Goal: Transaction & Acquisition: Obtain resource

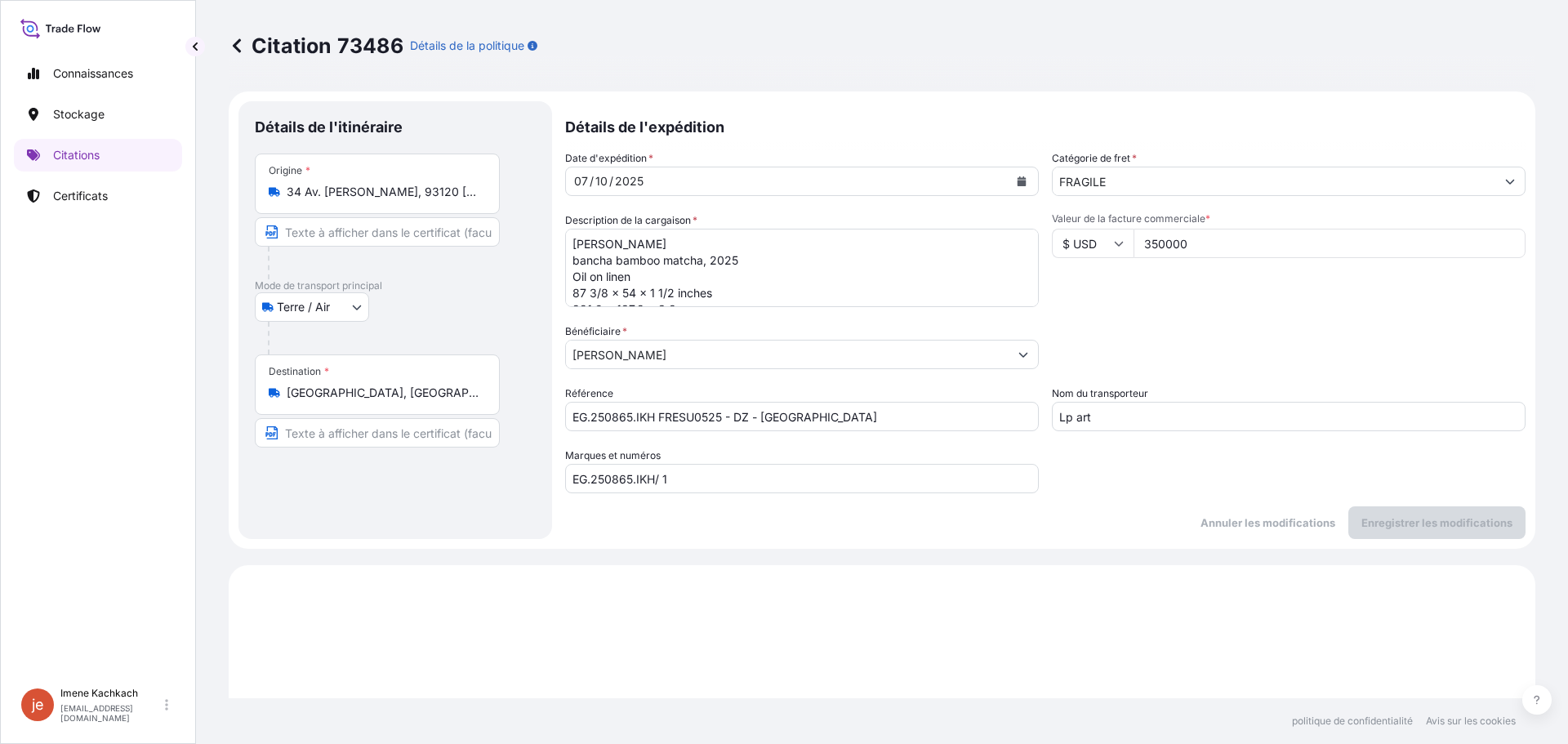
select select "Land / Air"
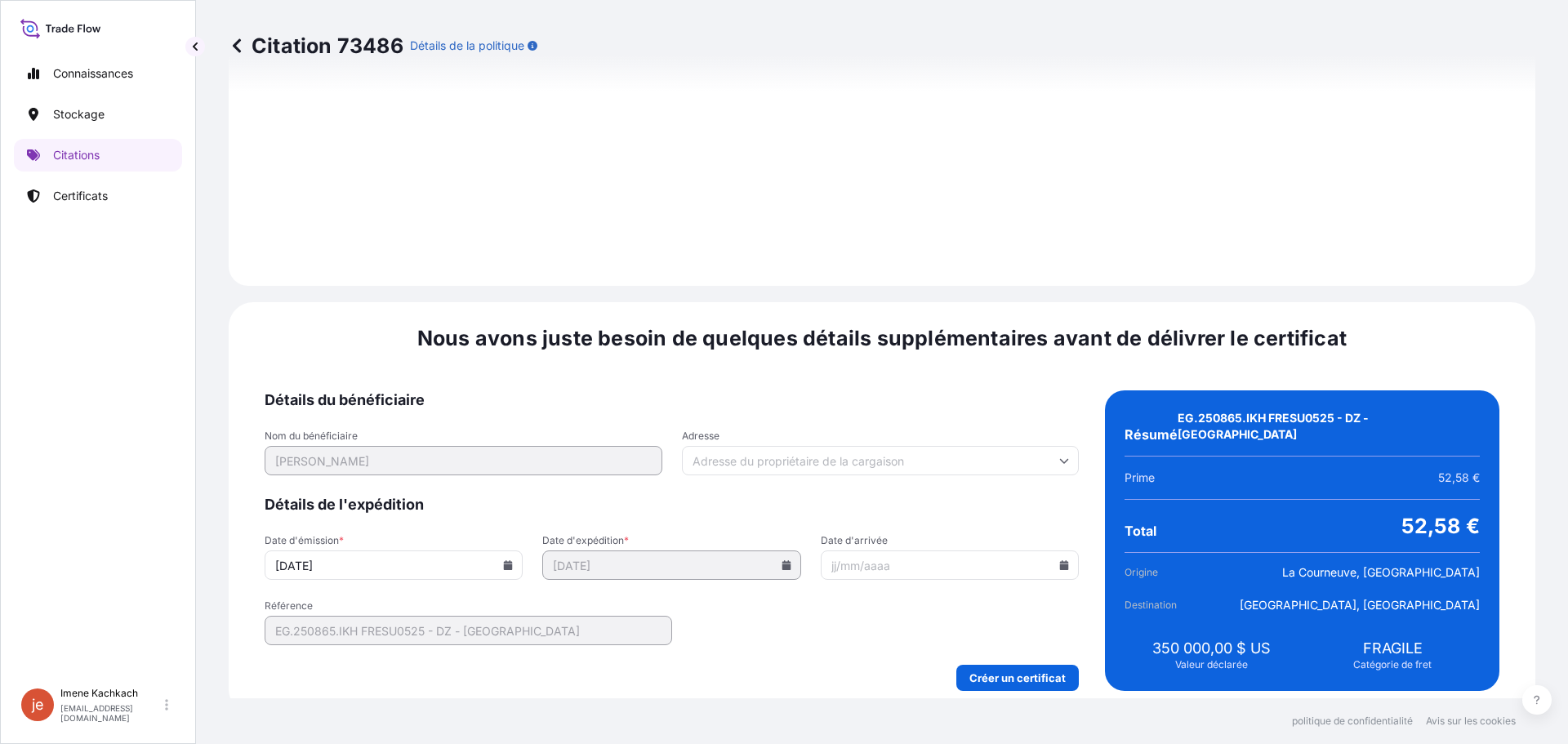
scroll to position [1562, 0]
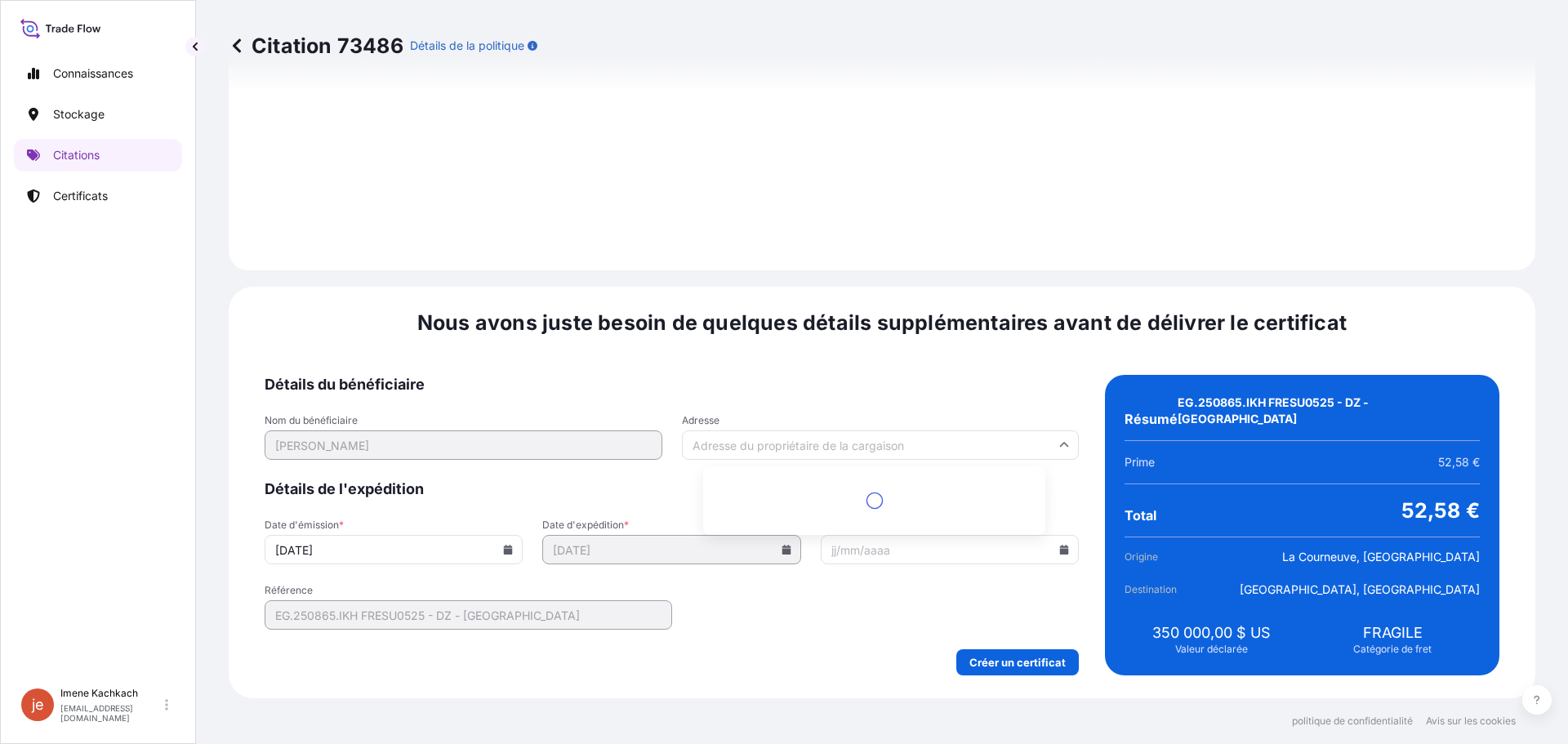
click at [844, 450] on input "Adresse" at bounding box center [881, 444] width 398 height 29
paste input "[STREET_ADDRESS][US_STATE]"
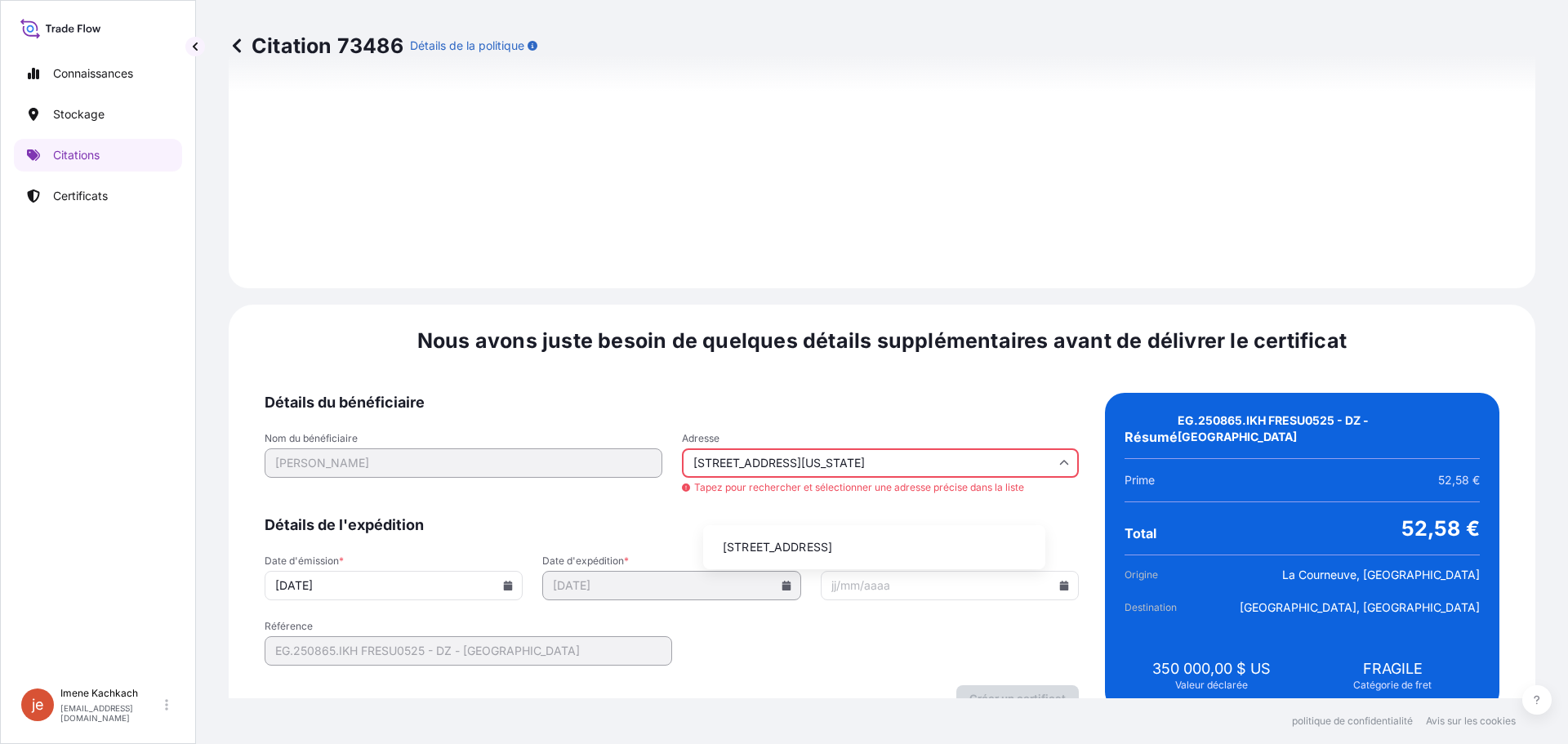
click at [833, 554] on font "[STREET_ADDRESS]" at bounding box center [778, 547] width 110 height 16
type input "[STREET_ADDRESS]"
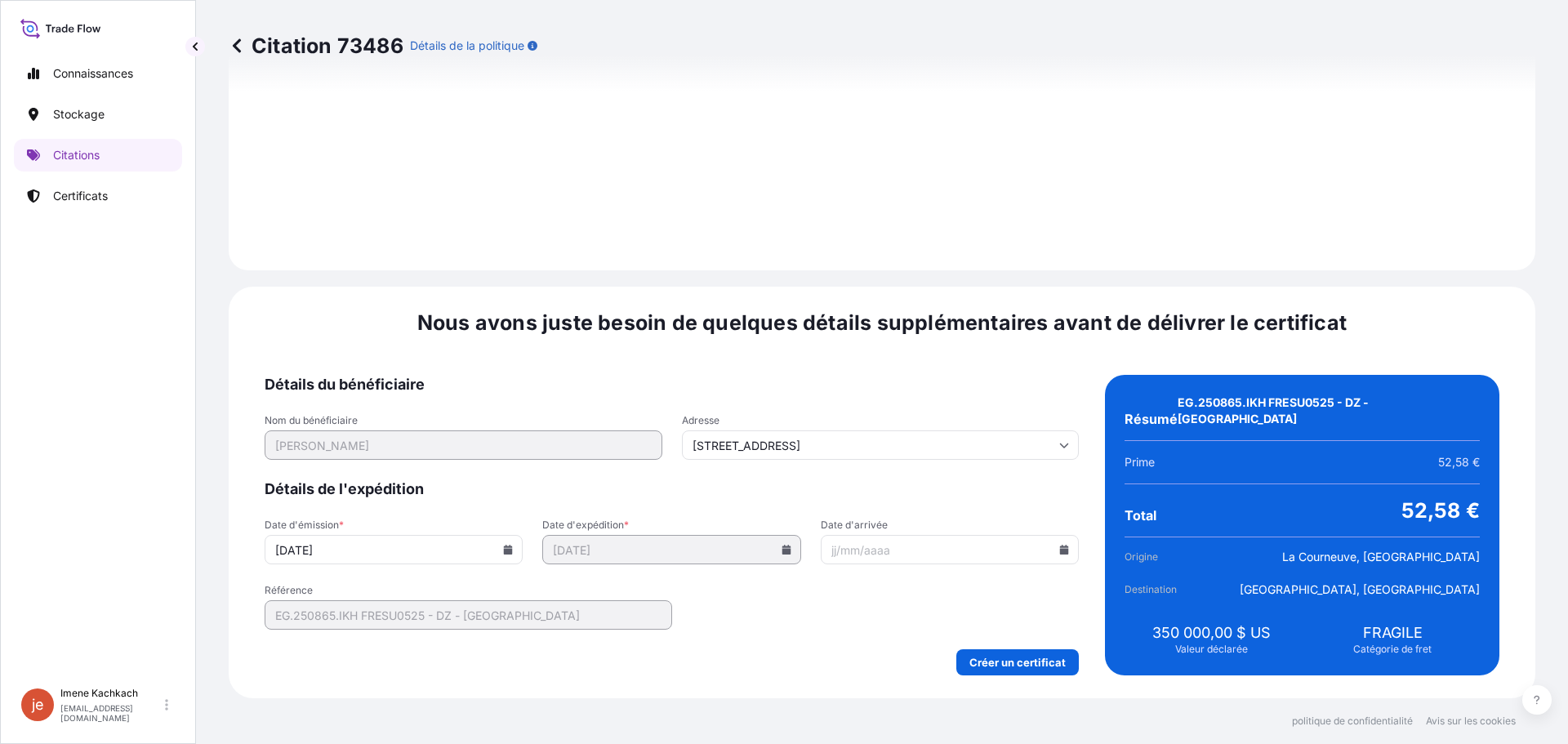
click at [882, 551] on input "Date d'arrivée" at bounding box center [950, 549] width 258 height 29
click at [952, 548] on input "Date d'arrivée" at bounding box center [950, 549] width 258 height 29
click at [1060, 553] on icon at bounding box center [1065, 549] width 9 height 10
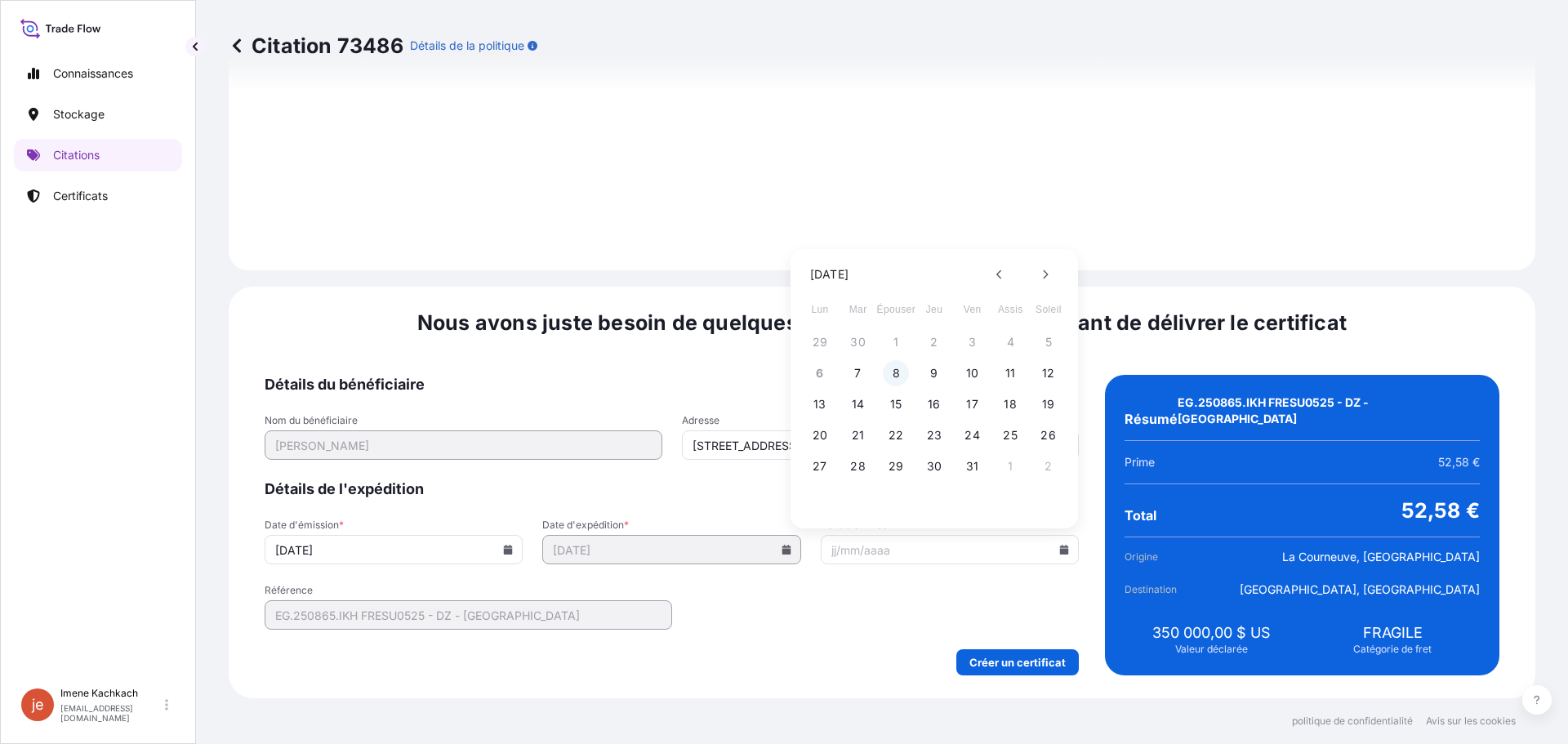
click at [900, 377] on button "8" at bounding box center [896, 373] width 27 height 27
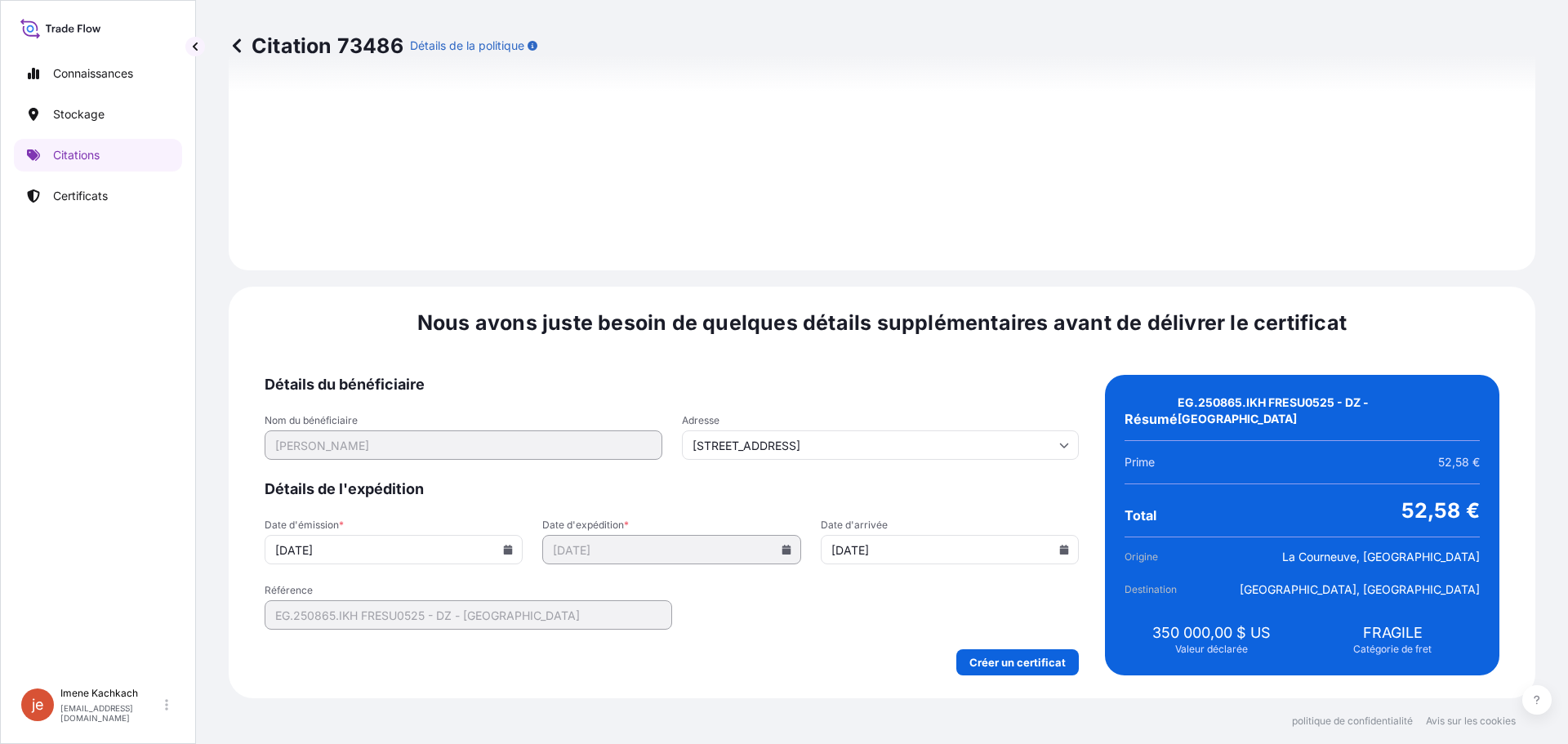
click at [859, 592] on form "Détails du bénéficiaire Nom du bénéficiaire [PERSON_NAME] Adresse [STREET_ADDRE…" at bounding box center [672, 525] width 814 height 301
click at [940, 553] on input "[DATE]" at bounding box center [950, 549] width 258 height 29
click at [1029, 555] on input "[DATE]" at bounding box center [950, 549] width 258 height 29
click at [1060, 547] on icon at bounding box center [1065, 549] width 9 height 10
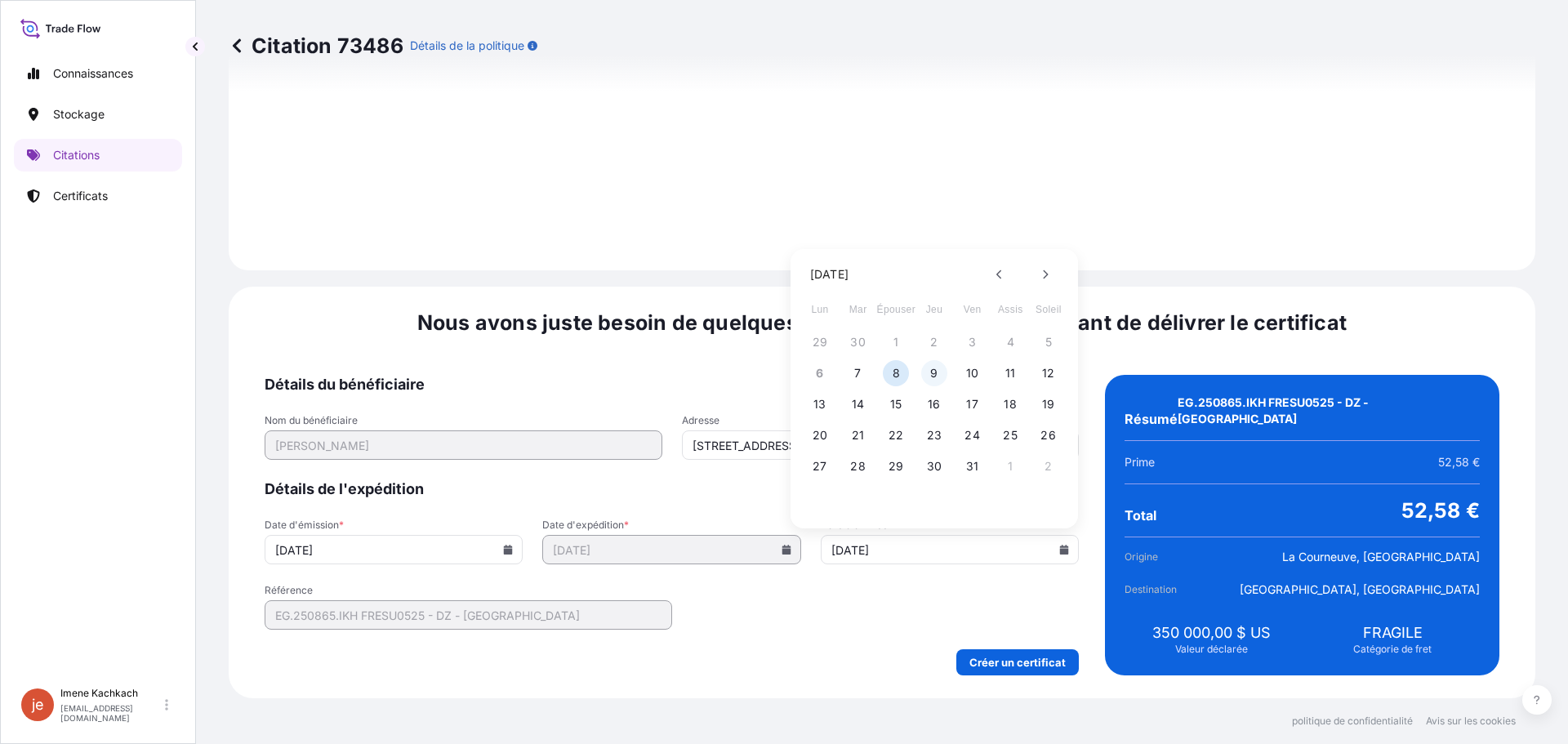
click at [934, 377] on font "9" at bounding box center [934, 373] width 7 height 14
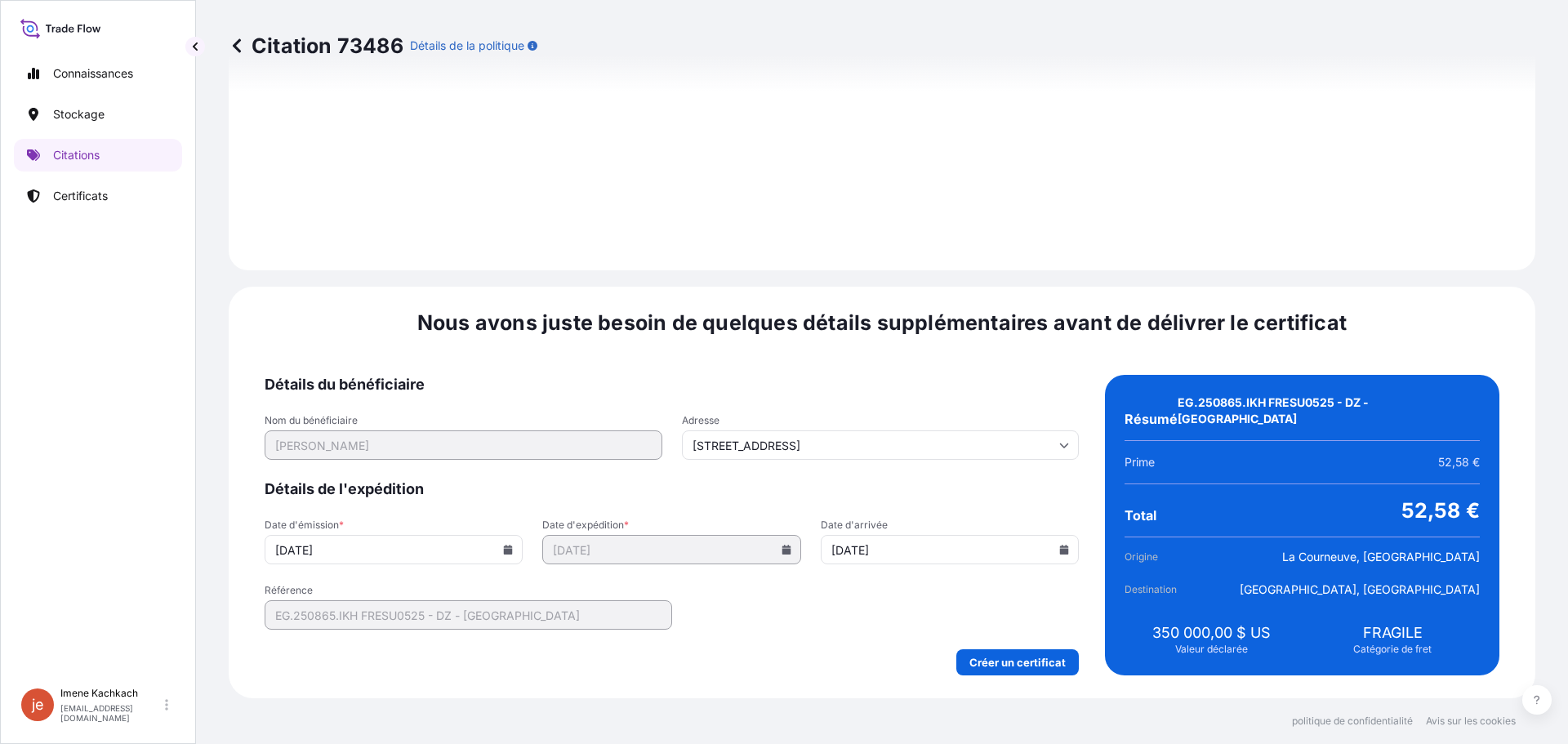
click at [1060, 550] on icon at bounding box center [1065, 549] width 9 height 10
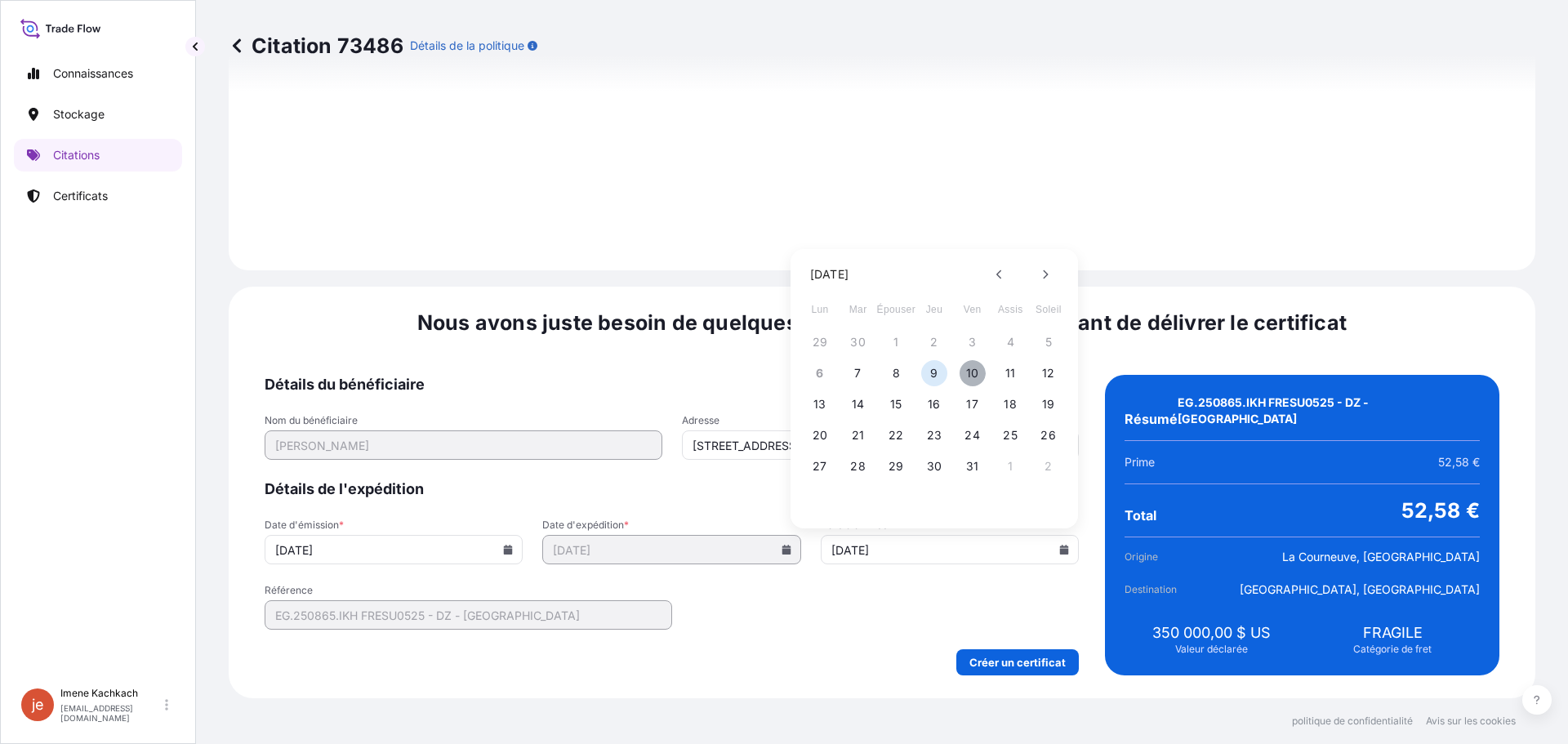
click at [977, 378] on font "10" at bounding box center [972, 373] width 13 height 14
type input "[DATE]"
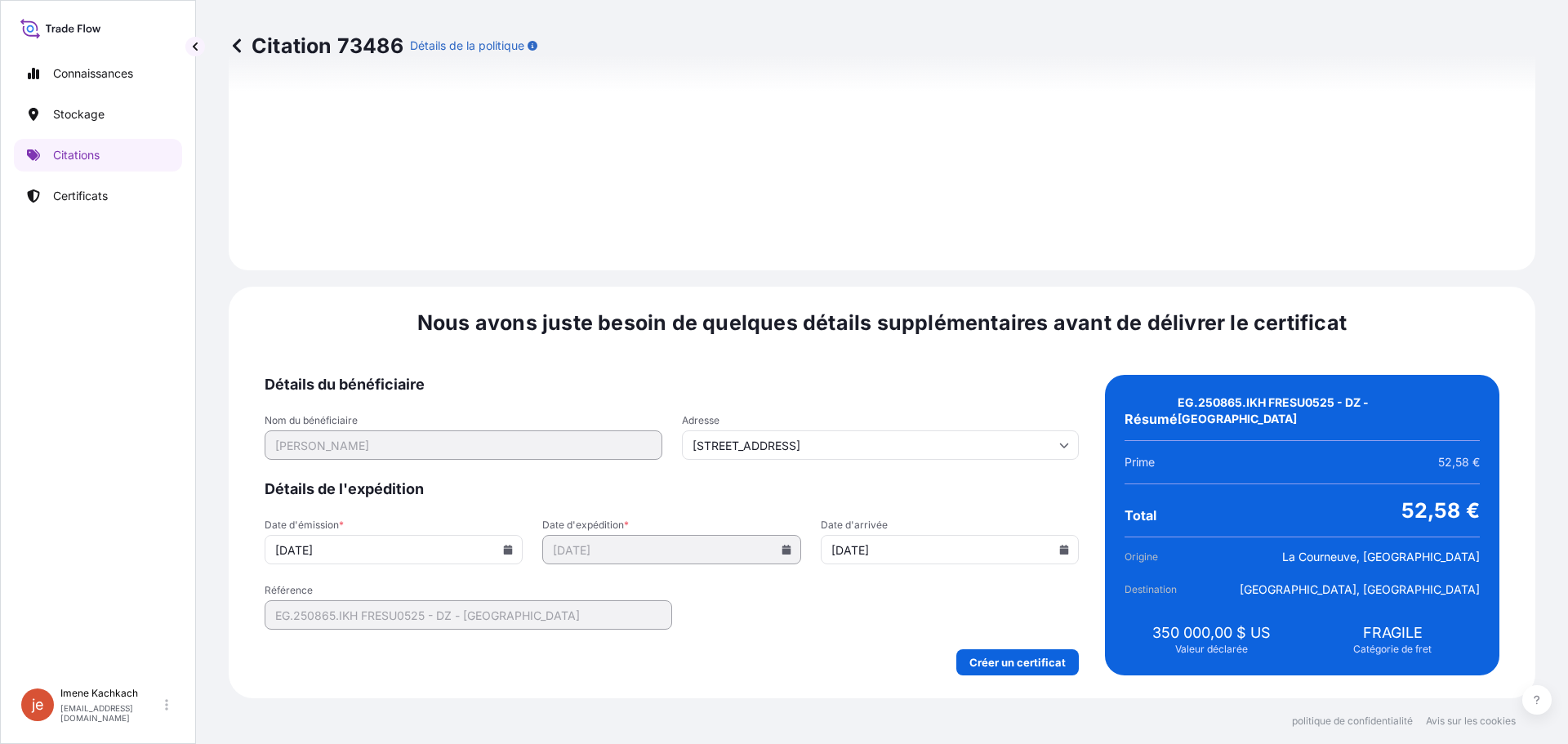
click at [865, 588] on form "Détails du bénéficiaire Nom du bénéficiaire [PERSON_NAME] Adresse [STREET_ADDRE…" at bounding box center [672, 525] width 814 height 301
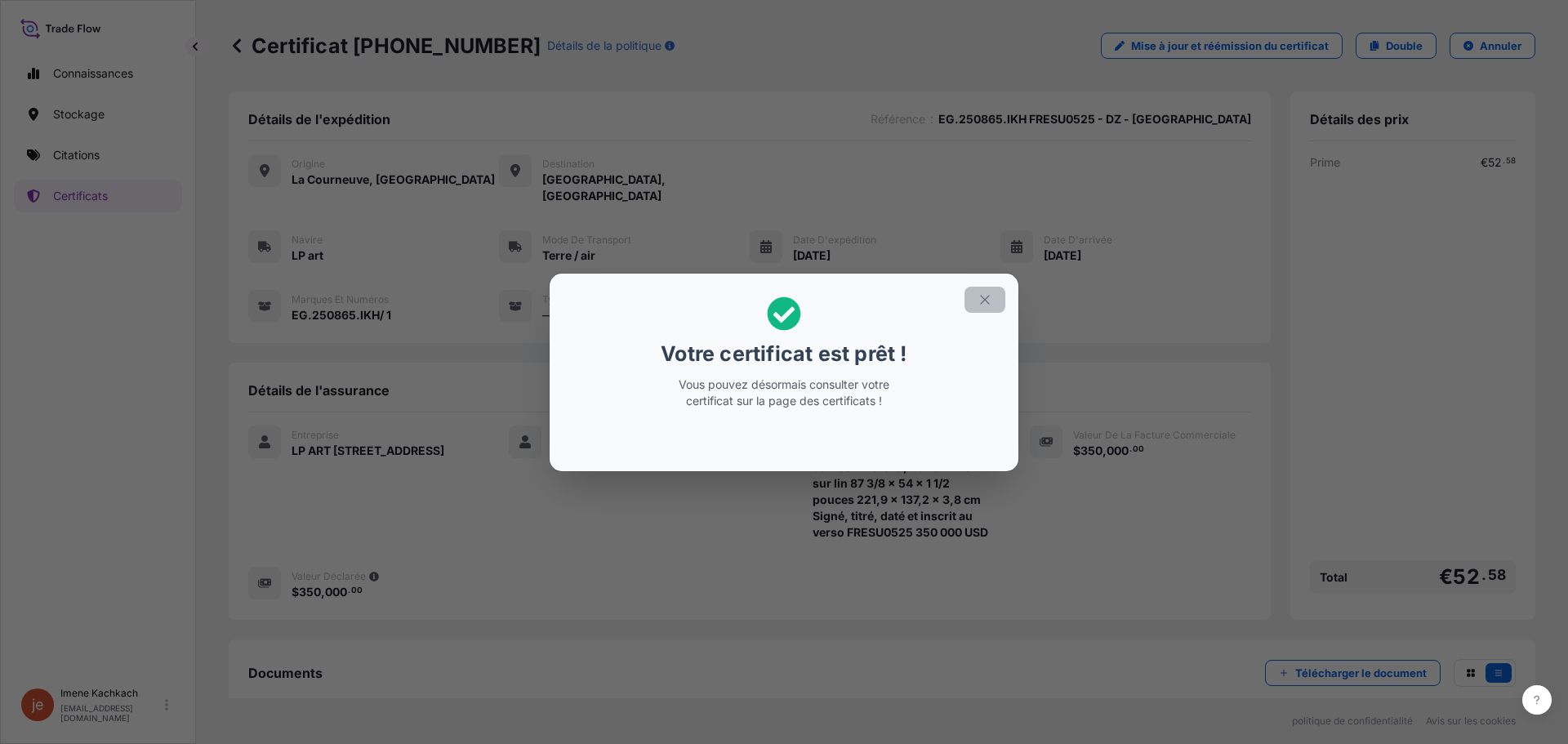
click at [991, 304] on icon "button" at bounding box center [985, 299] width 15 height 15
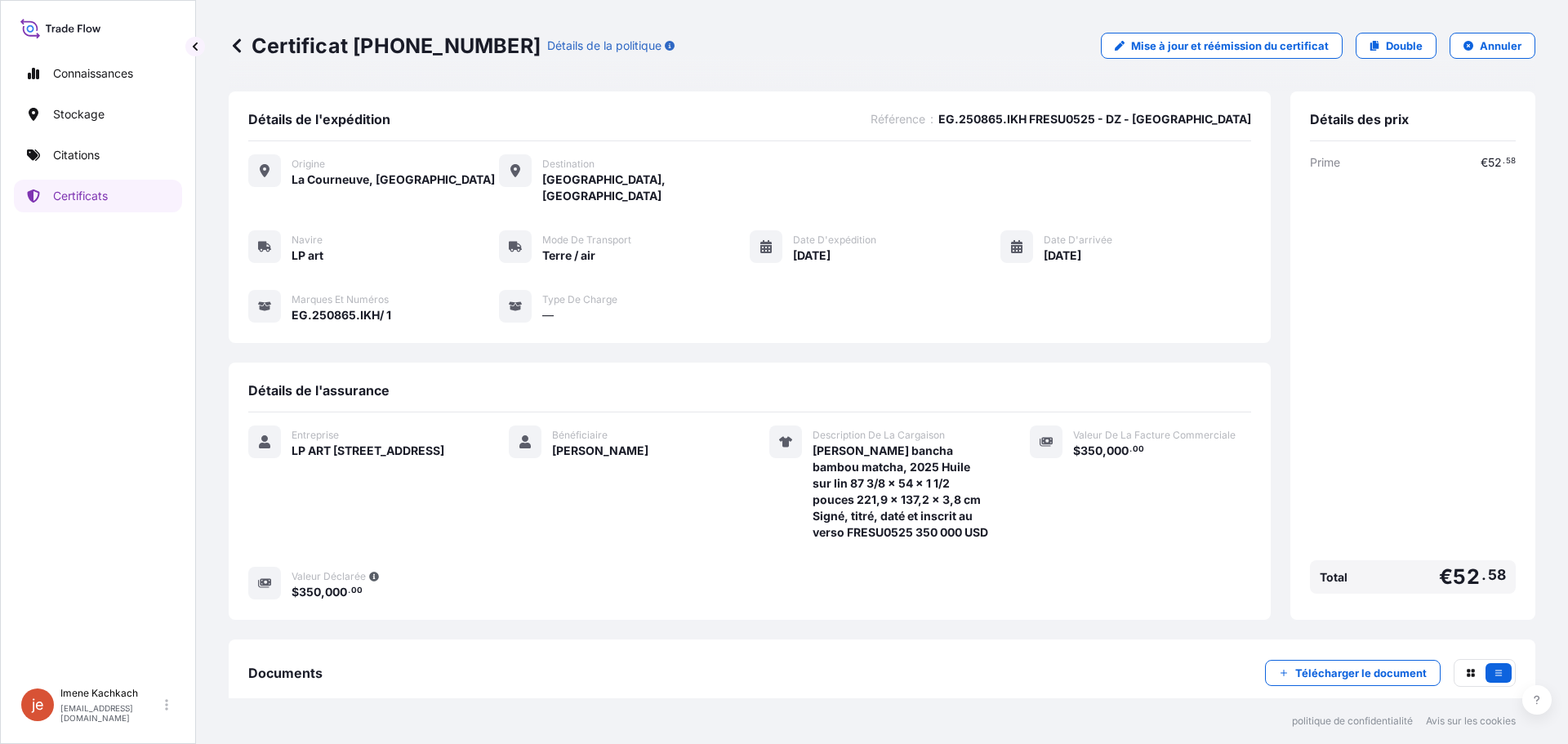
scroll to position [78, 0]
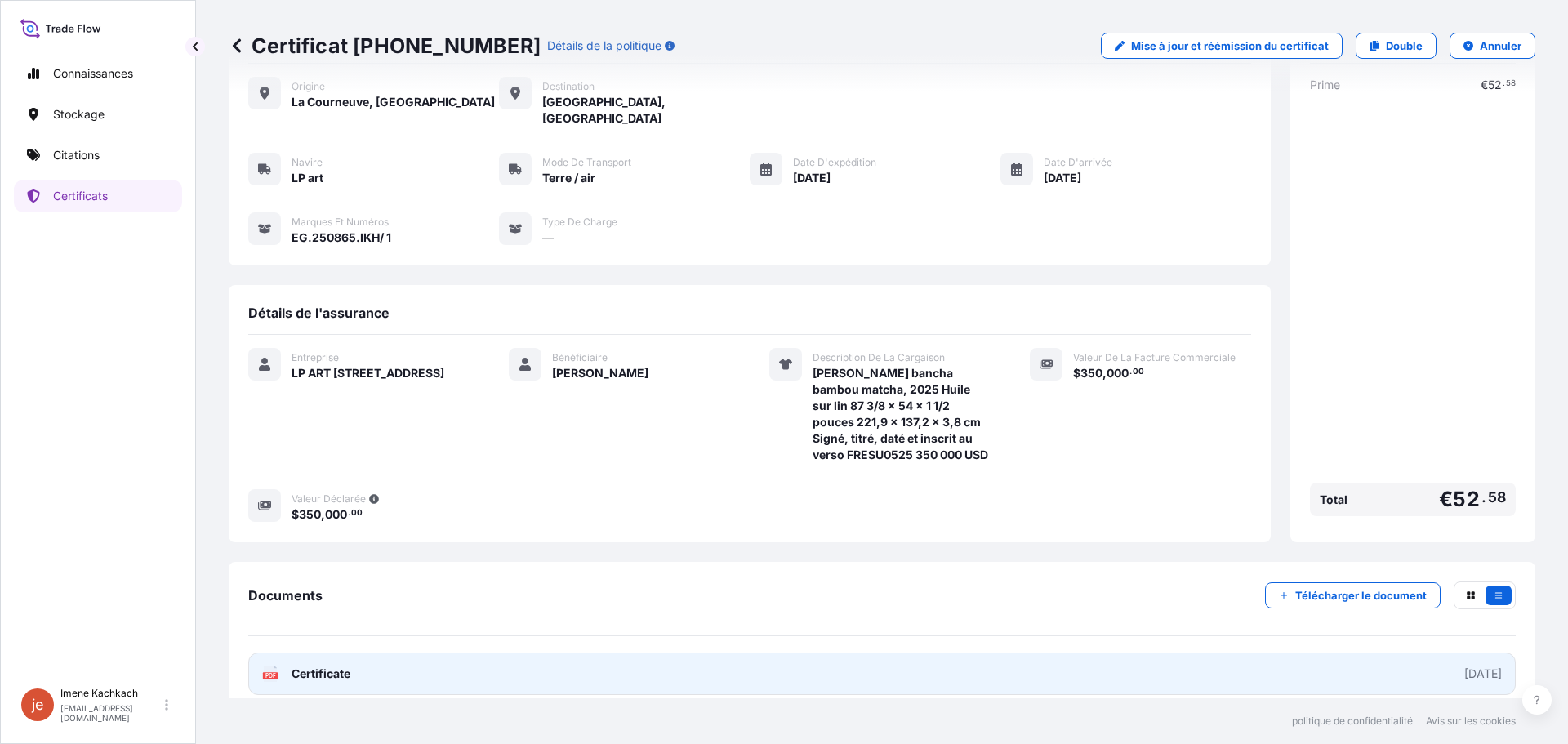
click at [357, 662] on link "PDF Certificate [DATE]" at bounding box center [882, 674] width 1268 height 42
